Goal: Navigation & Orientation: Understand site structure

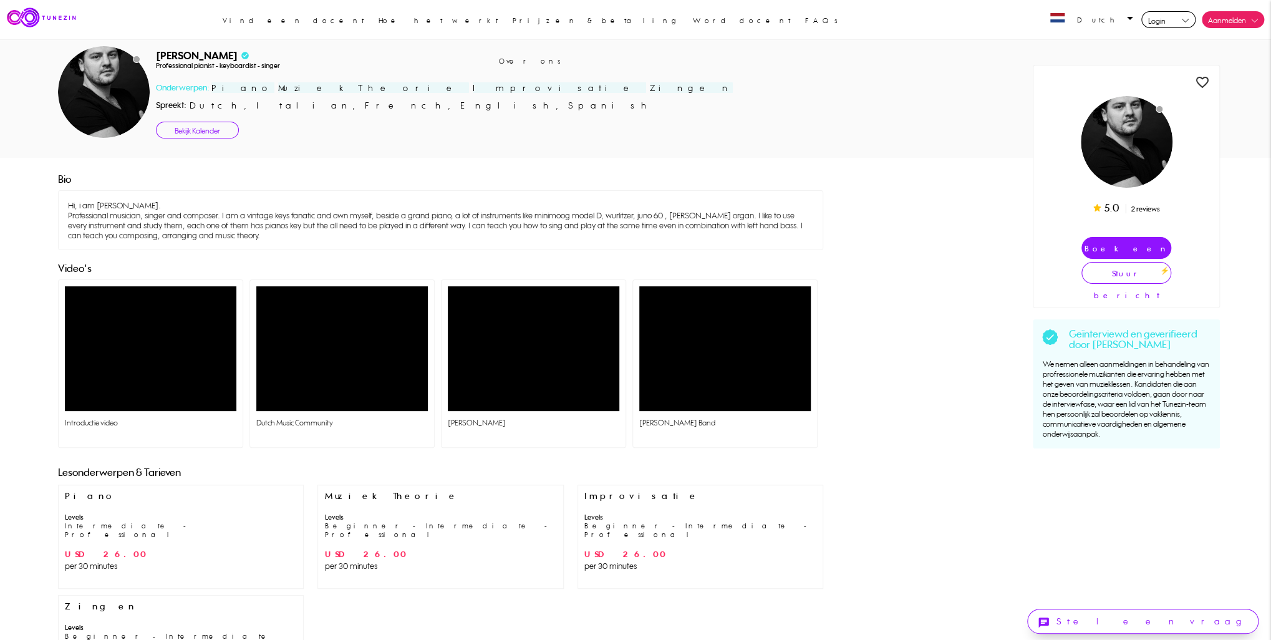
click at [200, 130] on link "Bekijk Kalender" at bounding box center [197, 130] width 83 height 17
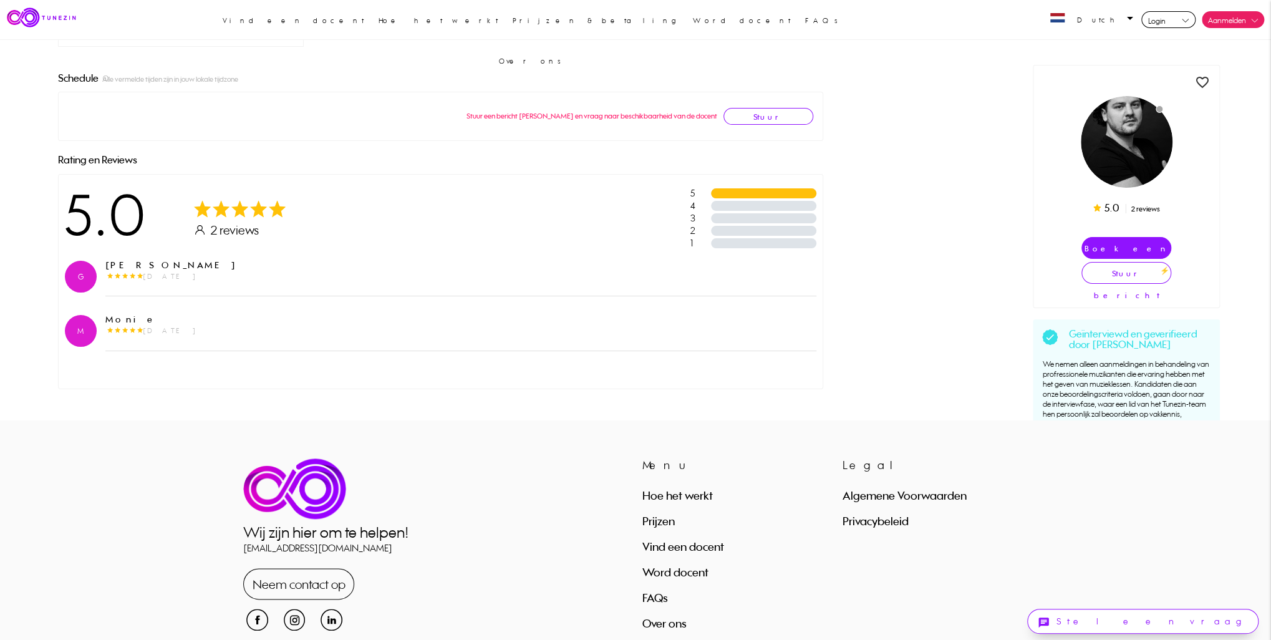
click at [651, 514] on link "Prijzen" at bounding box center [658, 521] width 32 height 14
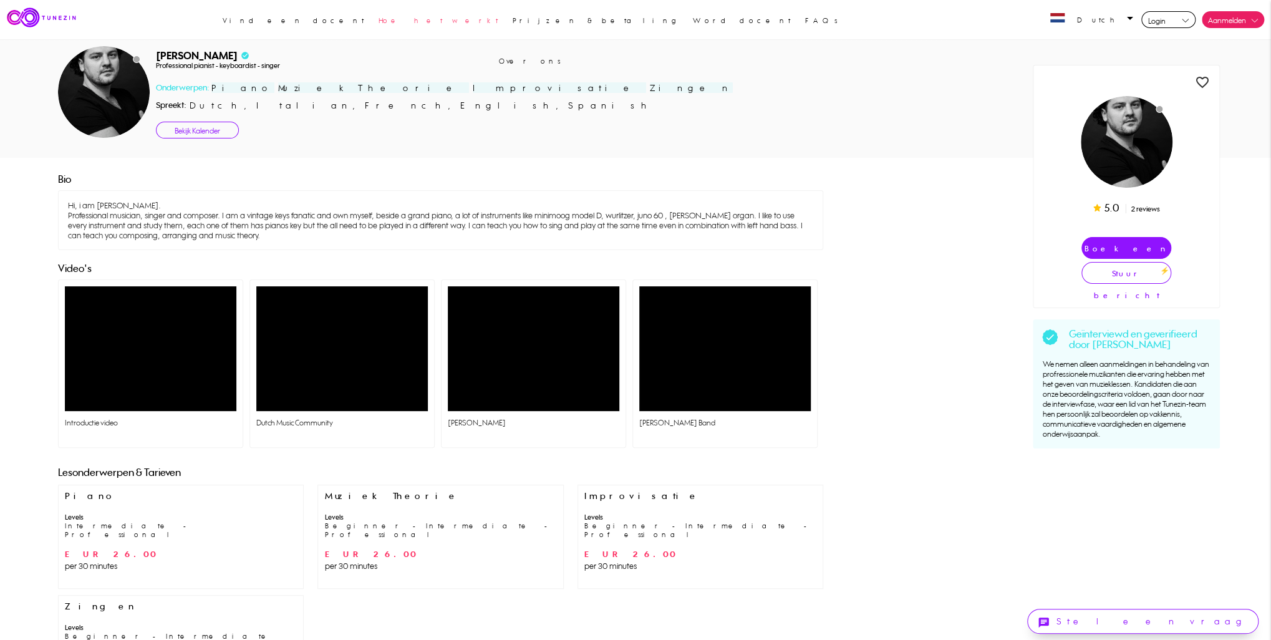
click at [462, 19] on link "Hoe het werkt" at bounding box center [438, 21] width 132 height 40
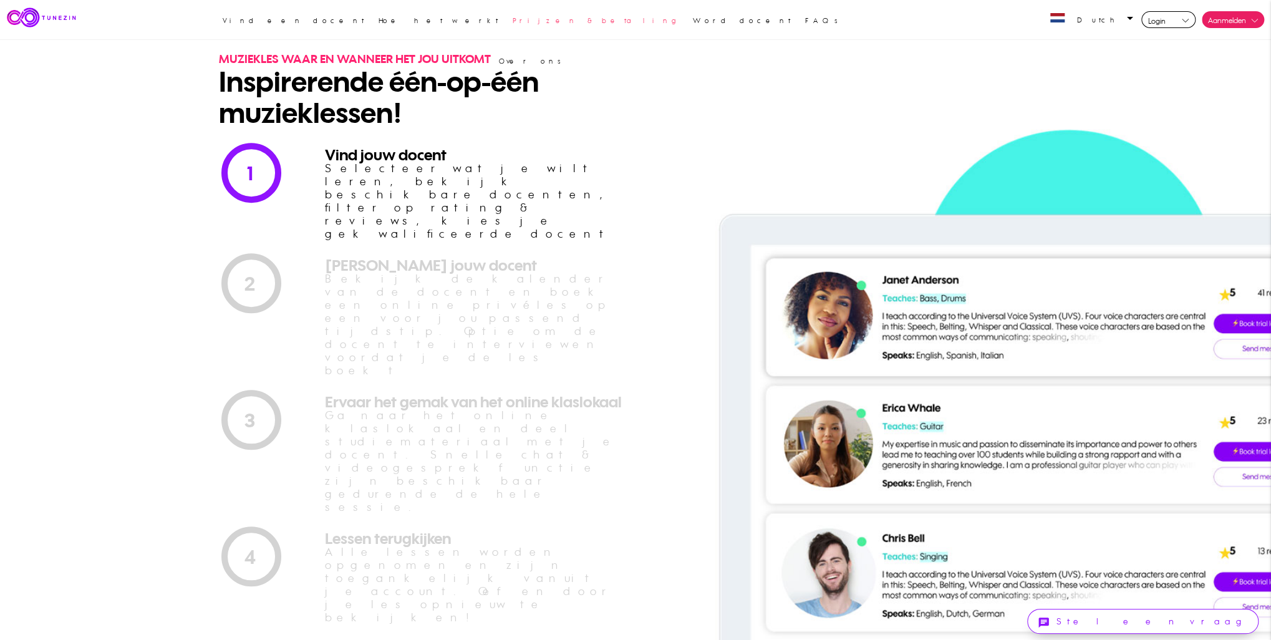
click at [533, 24] on link "Prijzen & betaling" at bounding box center [595, 21] width 178 height 40
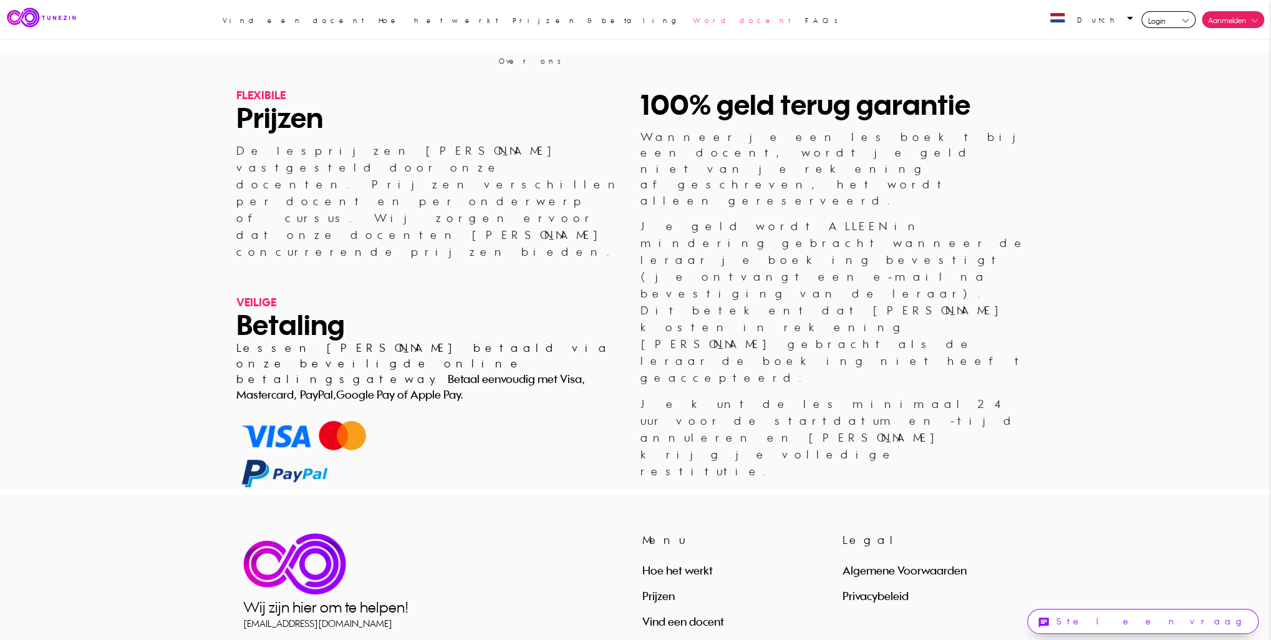
click at [687, 16] on link "Word docent" at bounding box center [742, 21] width 110 height 40
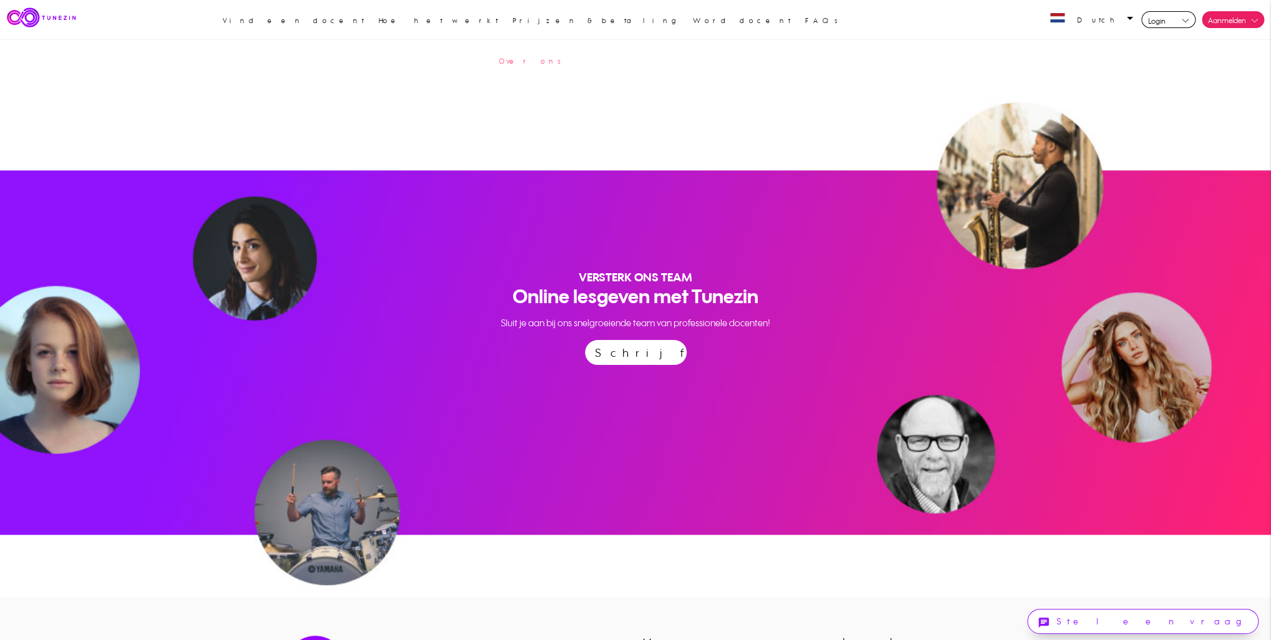
click at [566, 41] on link "Over ons" at bounding box center [530, 61] width 74 height 40
